Goal: Task Accomplishment & Management: Manage account settings

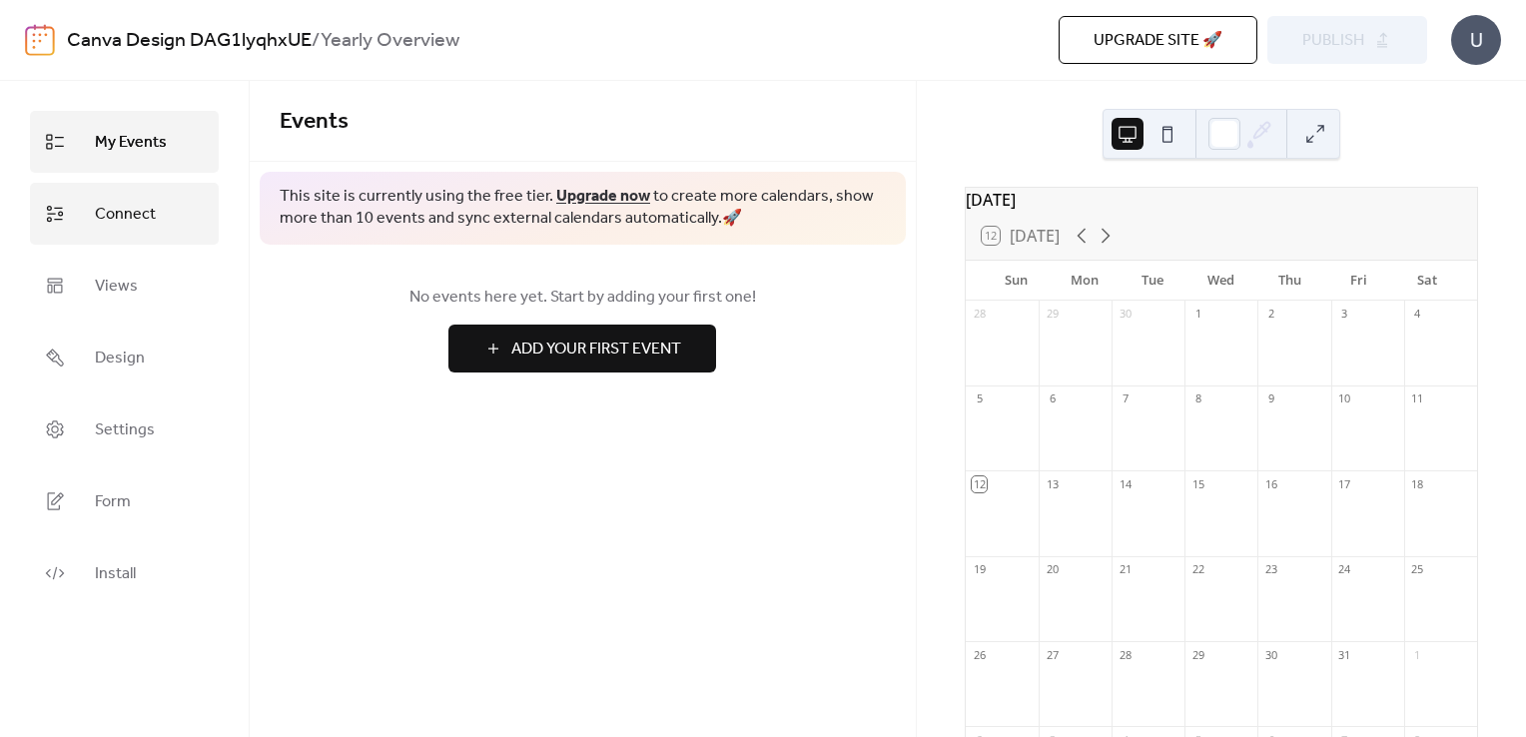
click at [136, 225] on span "Connect" at bounding box center [125, 215] width 61 height 32
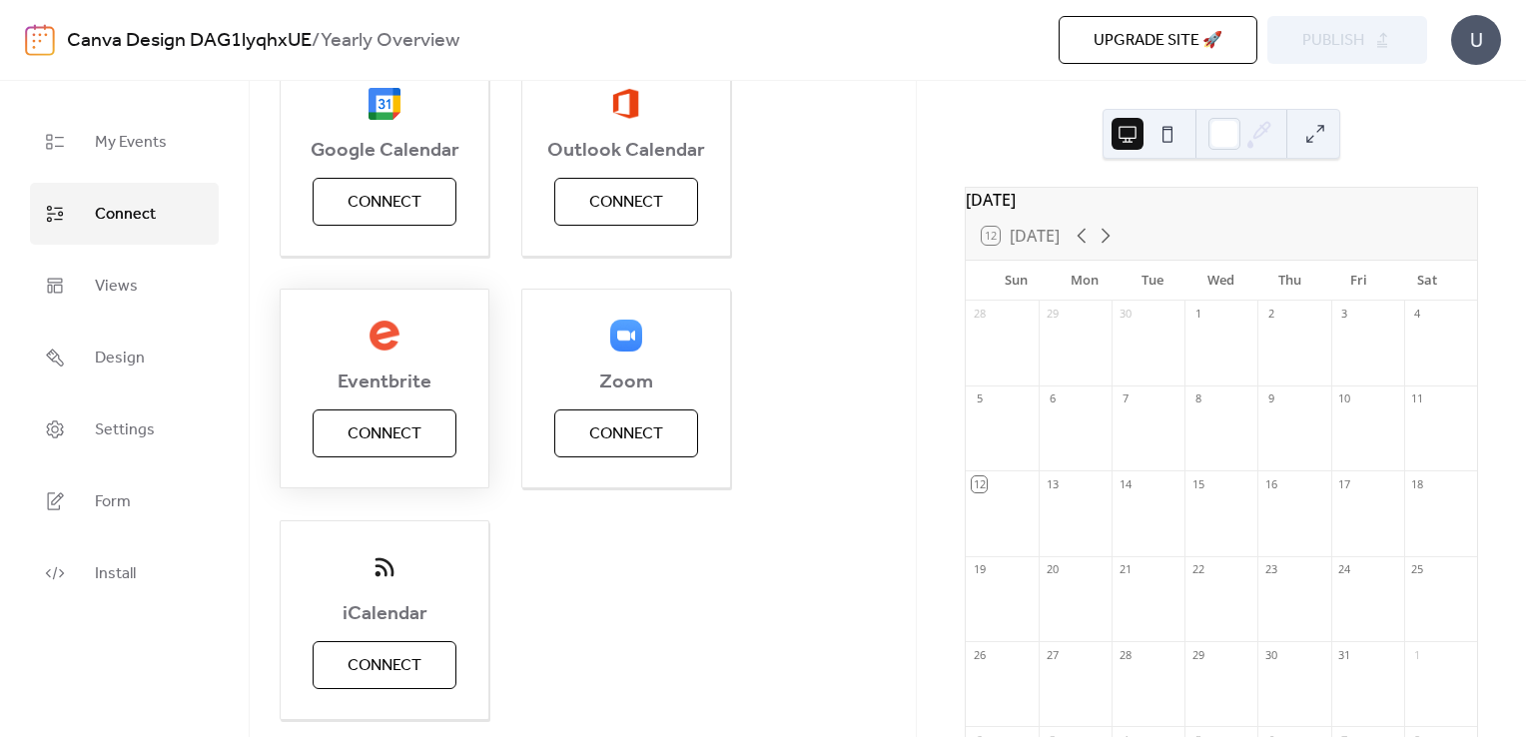
scroll to position [362, 0]
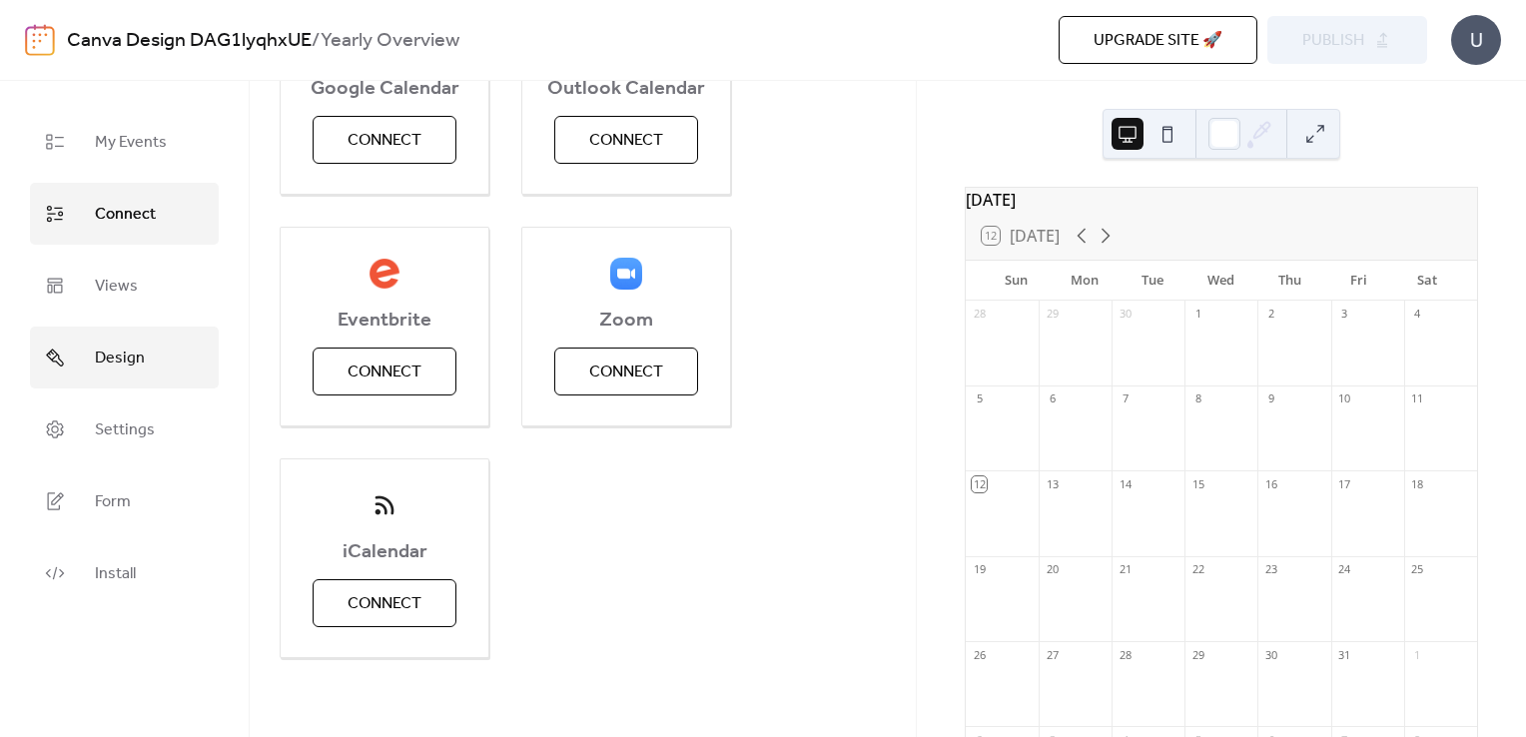
click at [119, 370] on span "Design" at bounding box center [120, 359] width 50 height 32
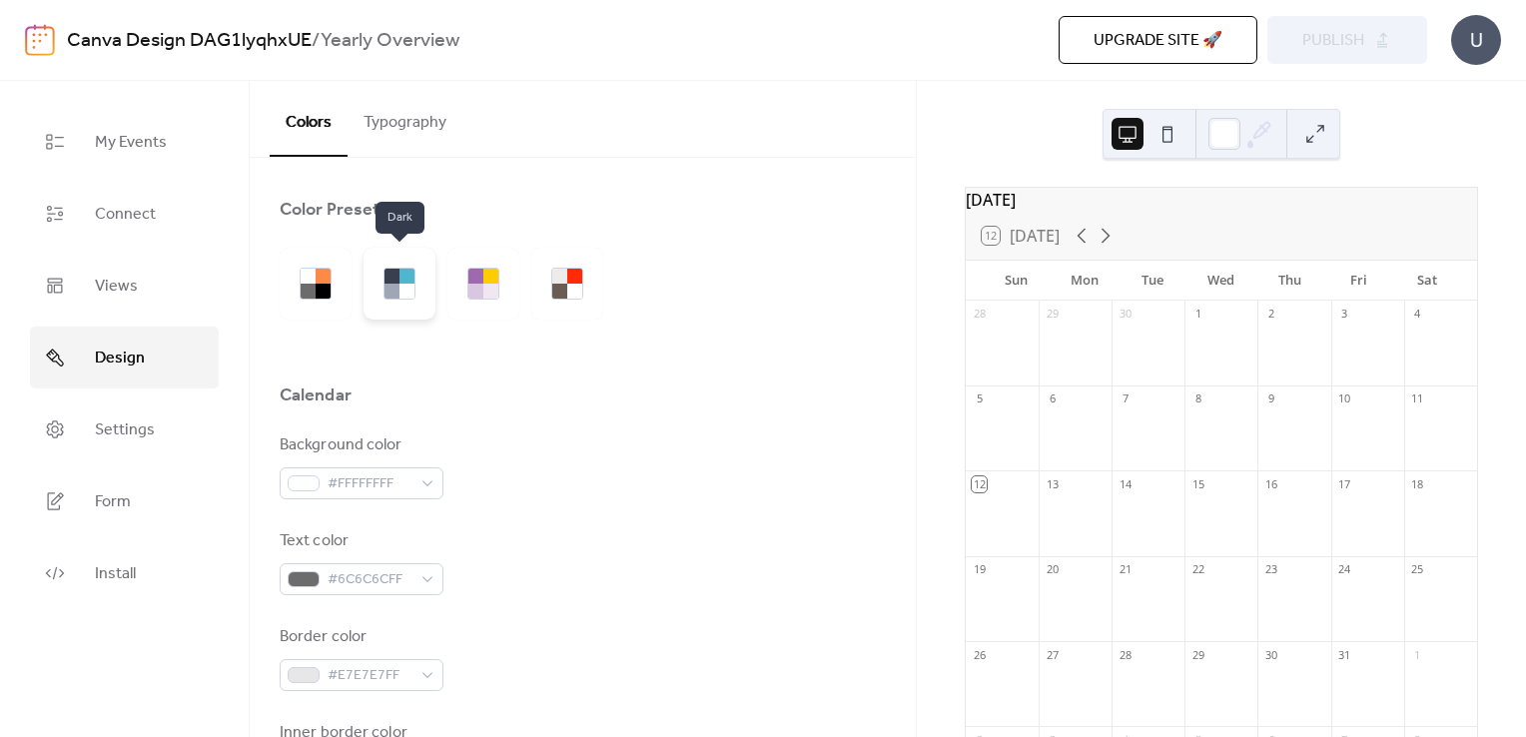
click at [400, 286] on div at bounding box center [407, 291] width 15 height 15
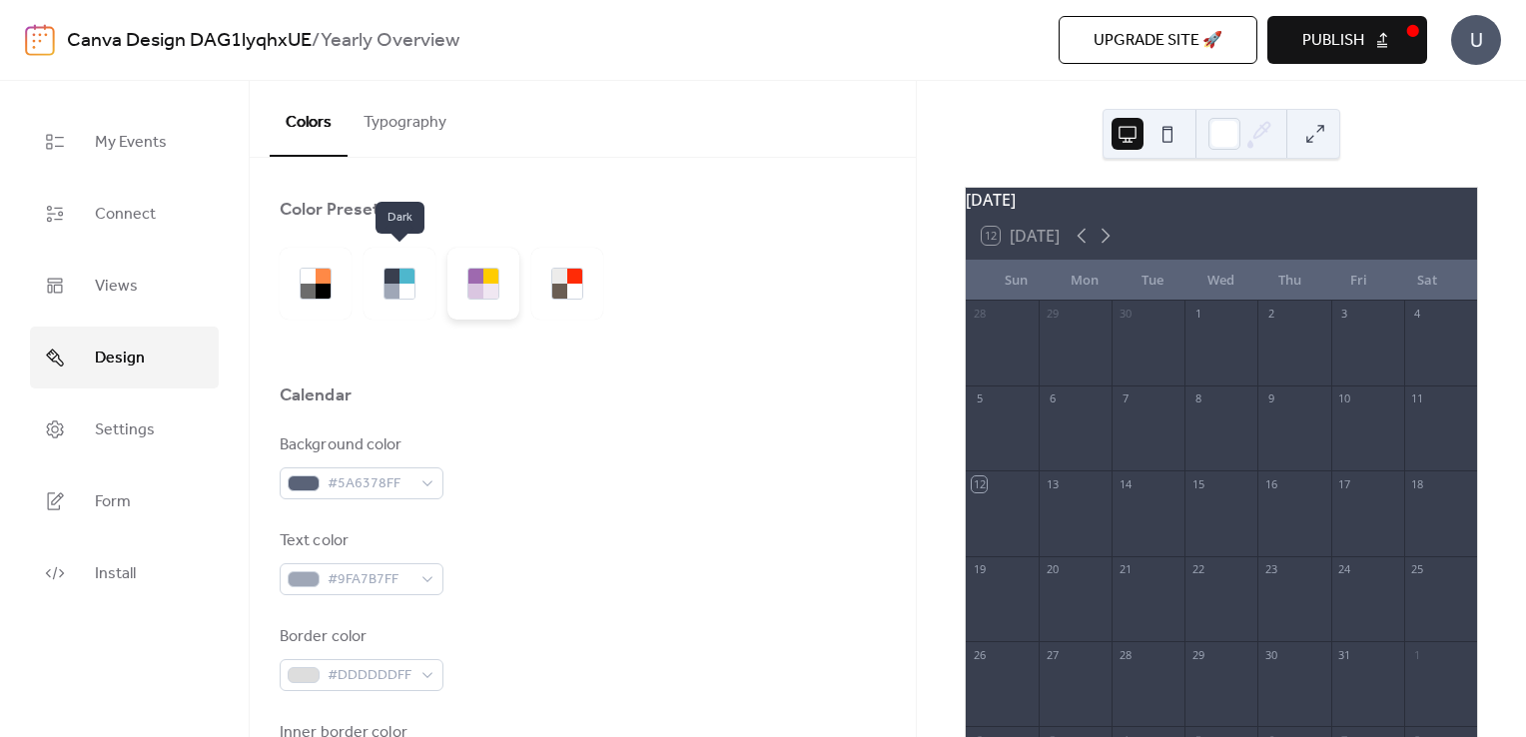
click at [475, 294] on div at bounding box center [475, 291] width 15 height 15
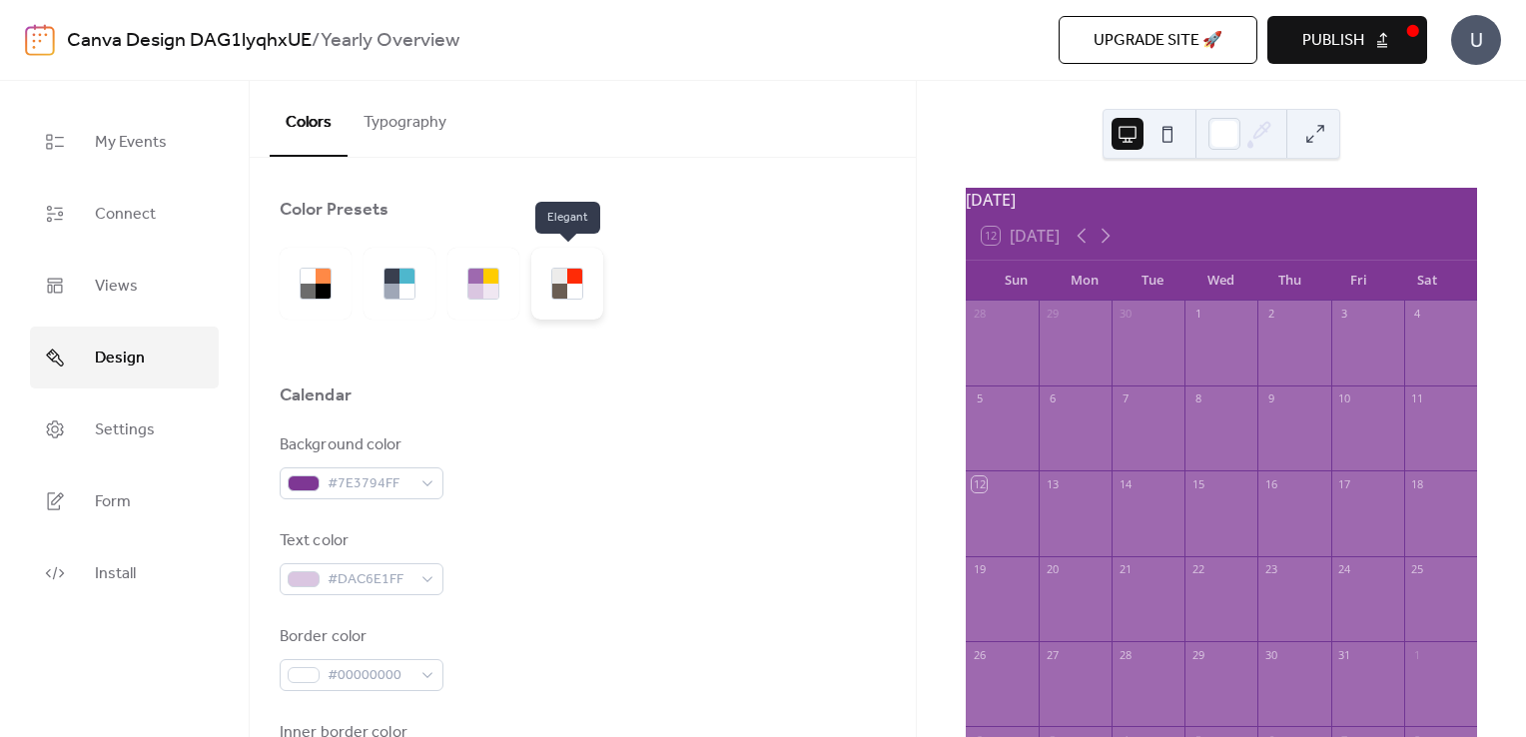
click at [559, 301] on div at bounding box center [567, 284] width 72 height 72
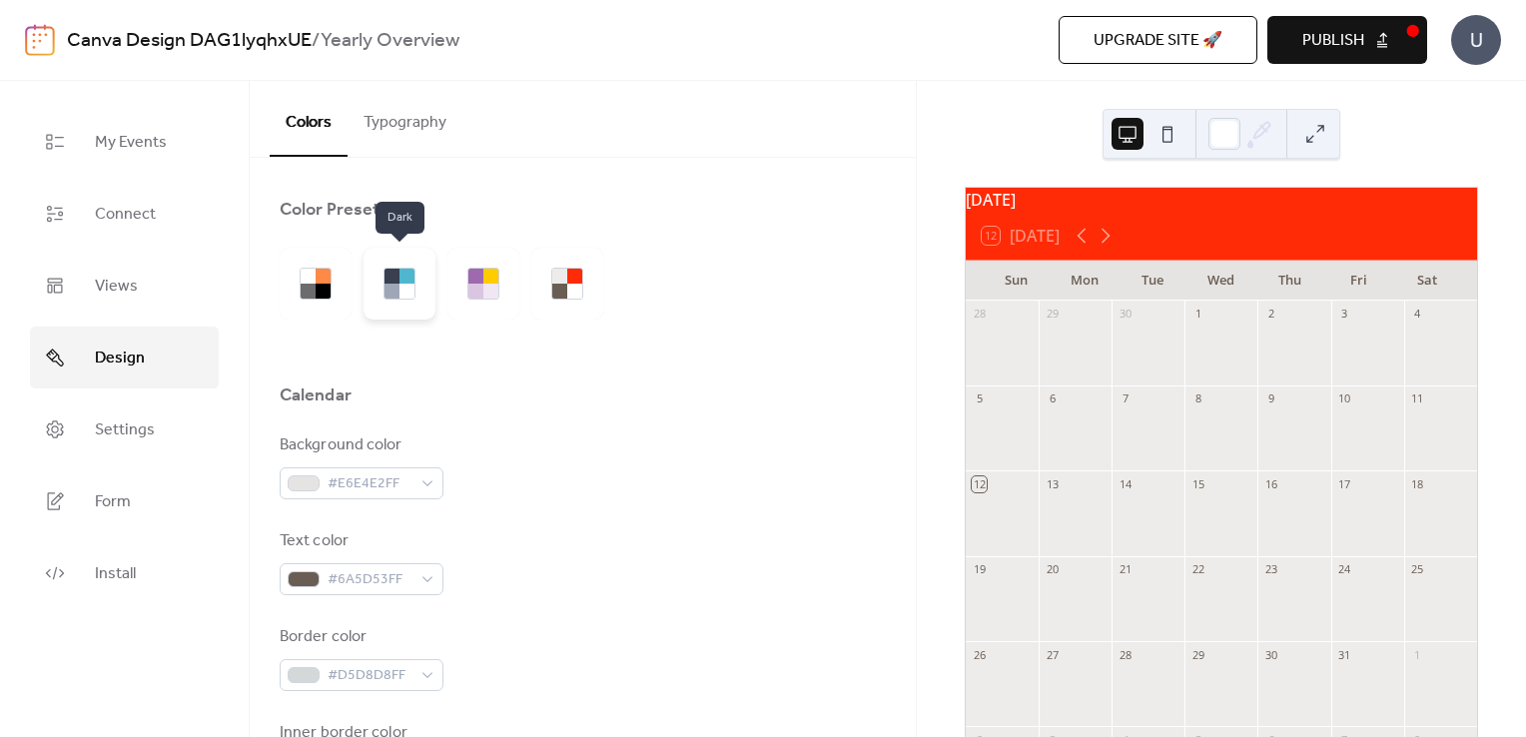
click at [393, 302] on div at bounding box center [400, 284] width 72 height 72
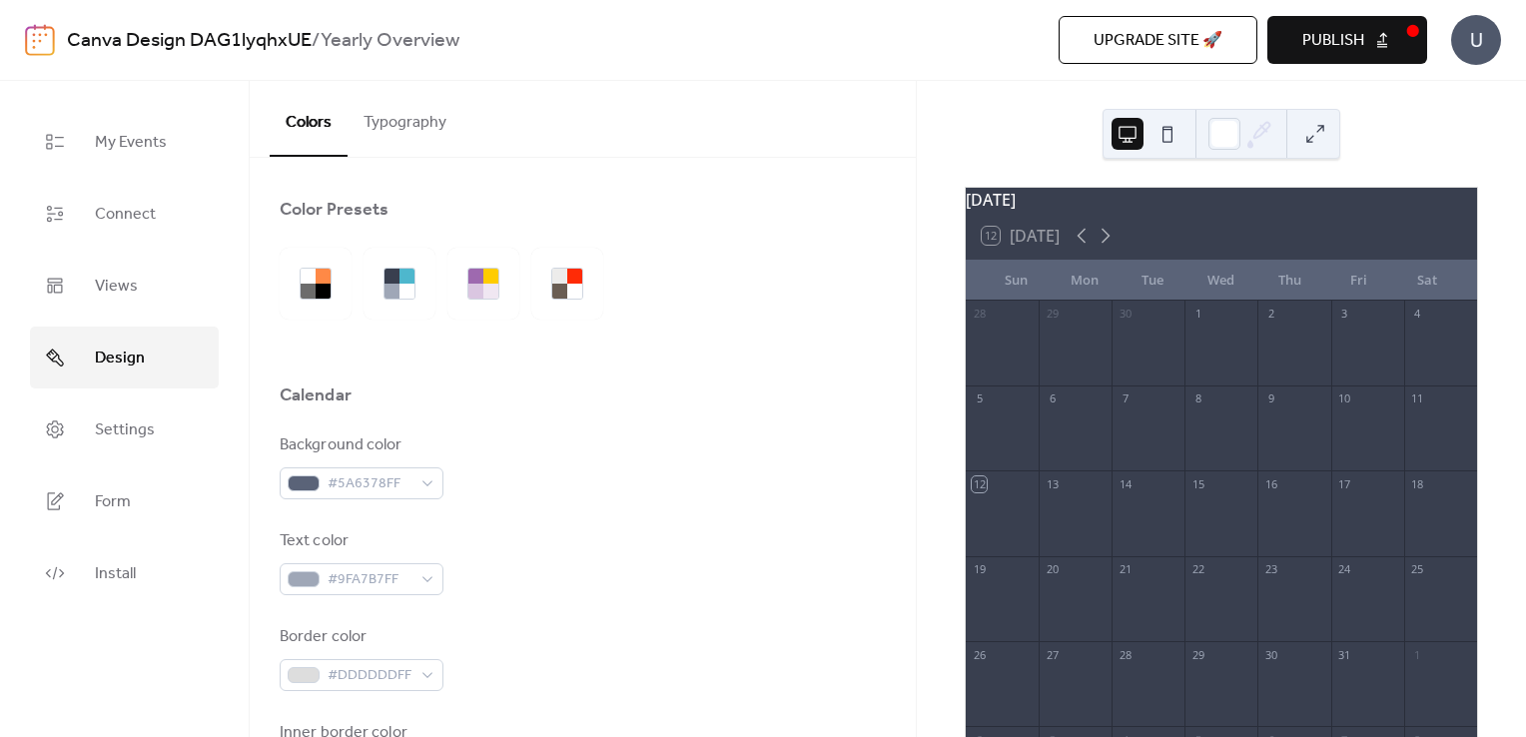
click at [407, 102] on button "Typography" at bounding box center [405, 118] width 115 height 74
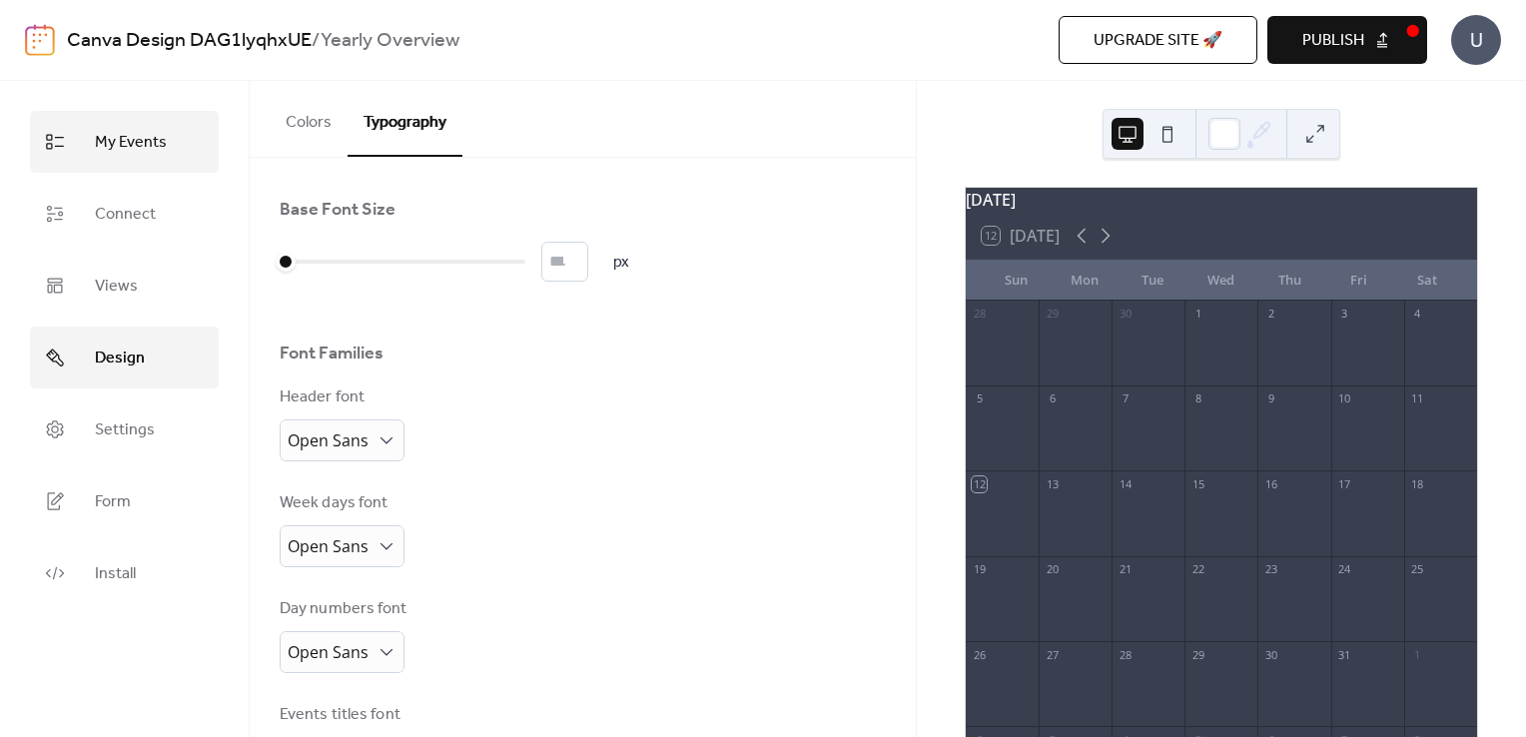
click at [152, 163] on link "My Events" at bounding box center [124, 142] width 189 height 62
